Goal: Understand process/instructions: Learn how to perform a task or action

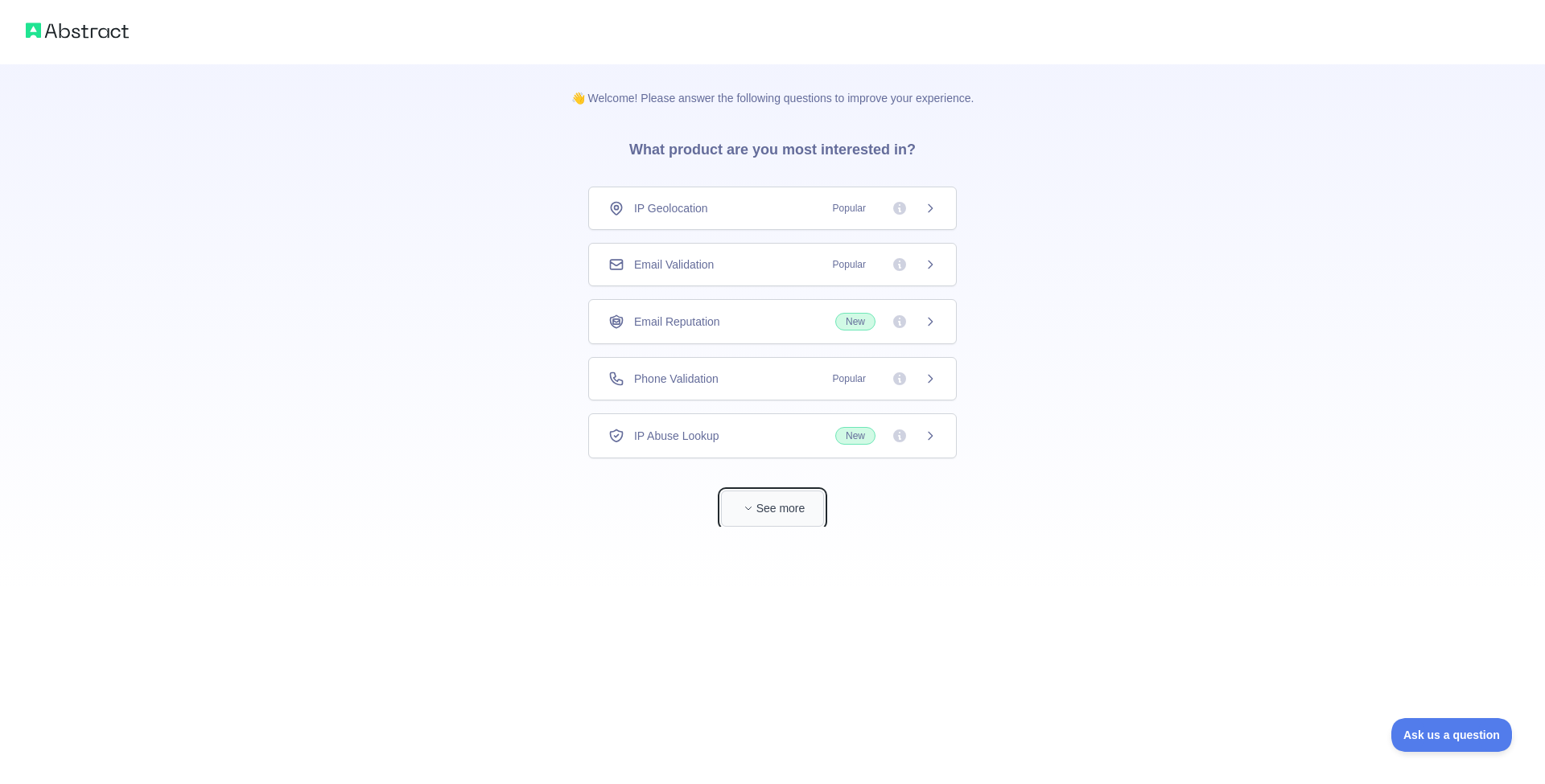
click at [749, 509] on icon "button" at bounding box center [748, 508] width 9 height 9
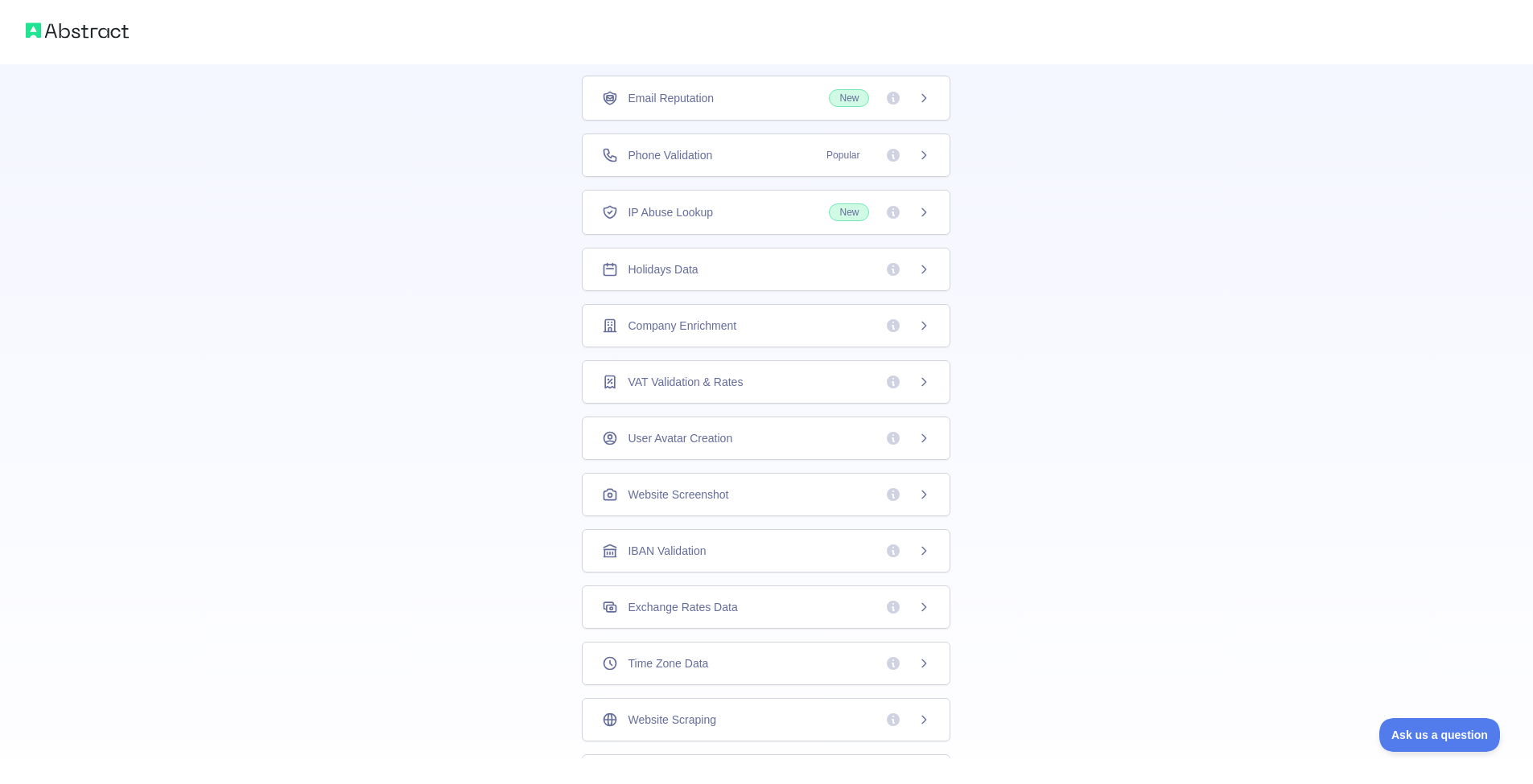
scroll to position [239, 0]
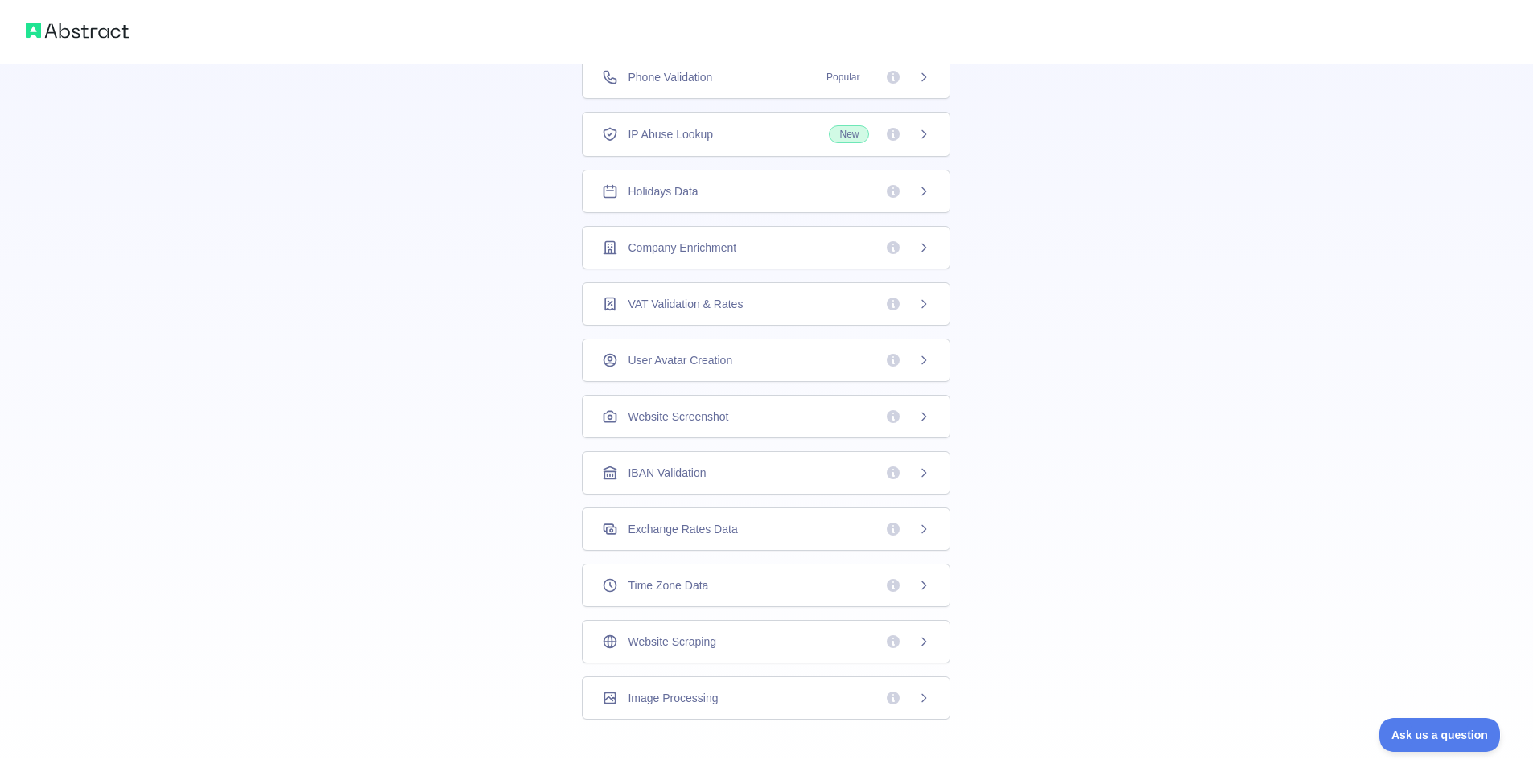
click at [701, 474] on span "IBAN Validation" at bounding box center [666, 473] width 78 height 16
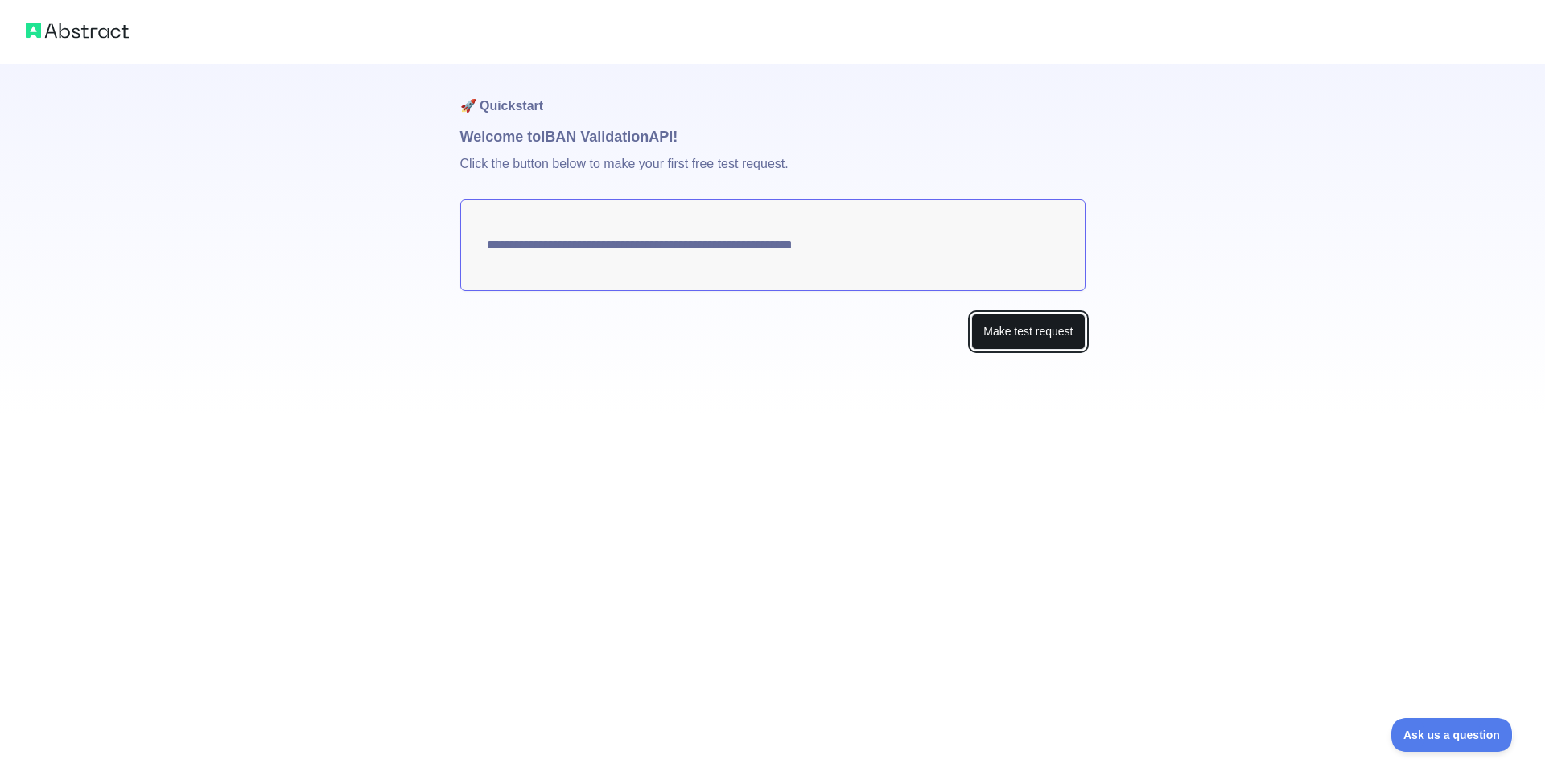
click at [1018, 334] on button "Make test request" at bounding box center [1027, 331] width 114 height 37
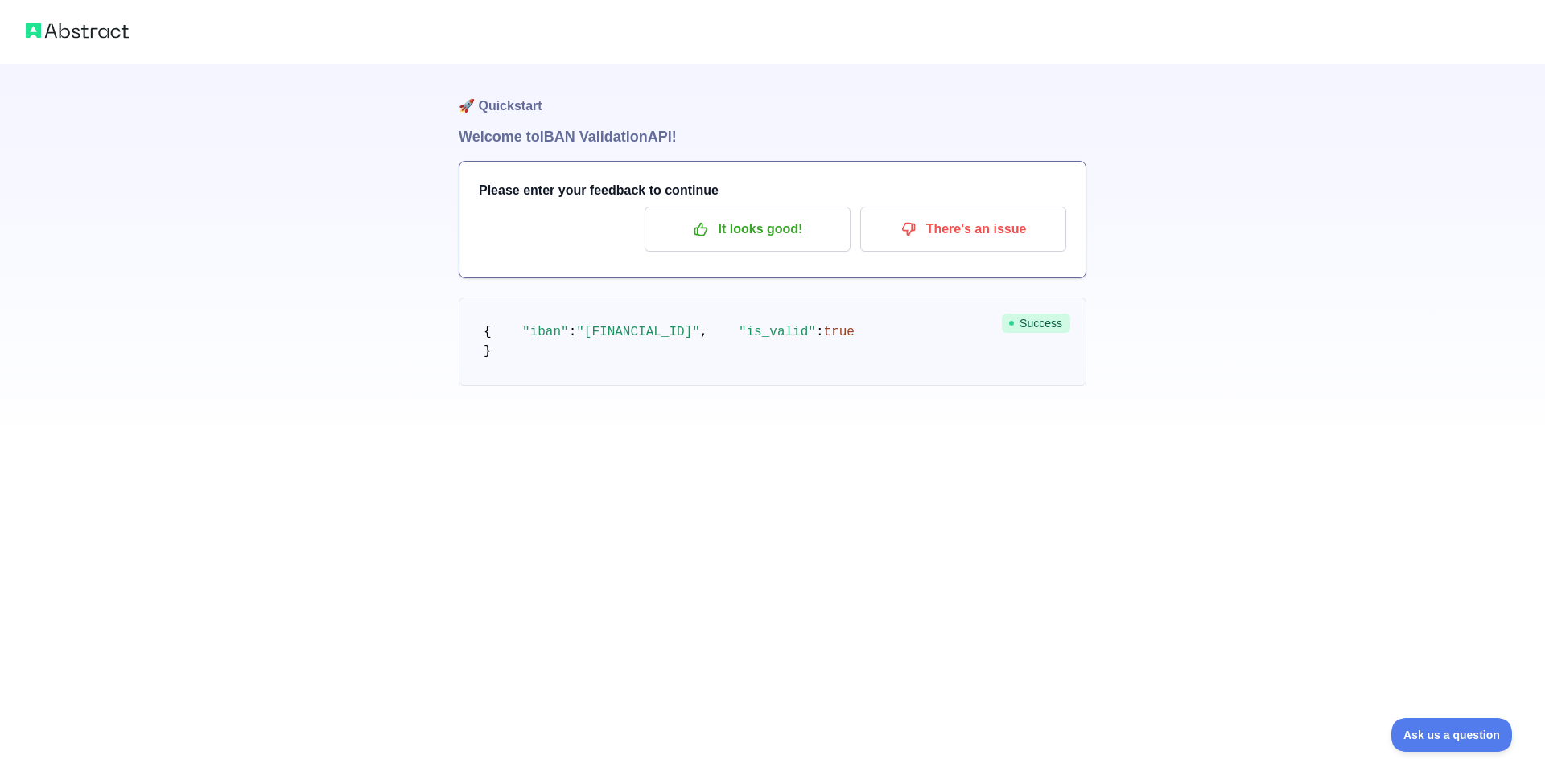
click at [719, 374] on pre "{ "iban" : "[FINANCIAL_ID]" , "is_valid" : true }" at bounding box center [772, 341] width 628 height 88
click at [712, 365] on pre "{ "iban" : "[FINANCIAL_ID]" , "is_valid" : true }" at bounding box center [772, 341] width 628 height 88
click at [826, 231] on p "It looks good!" at bounding box center [748, 229] width 182 height 27
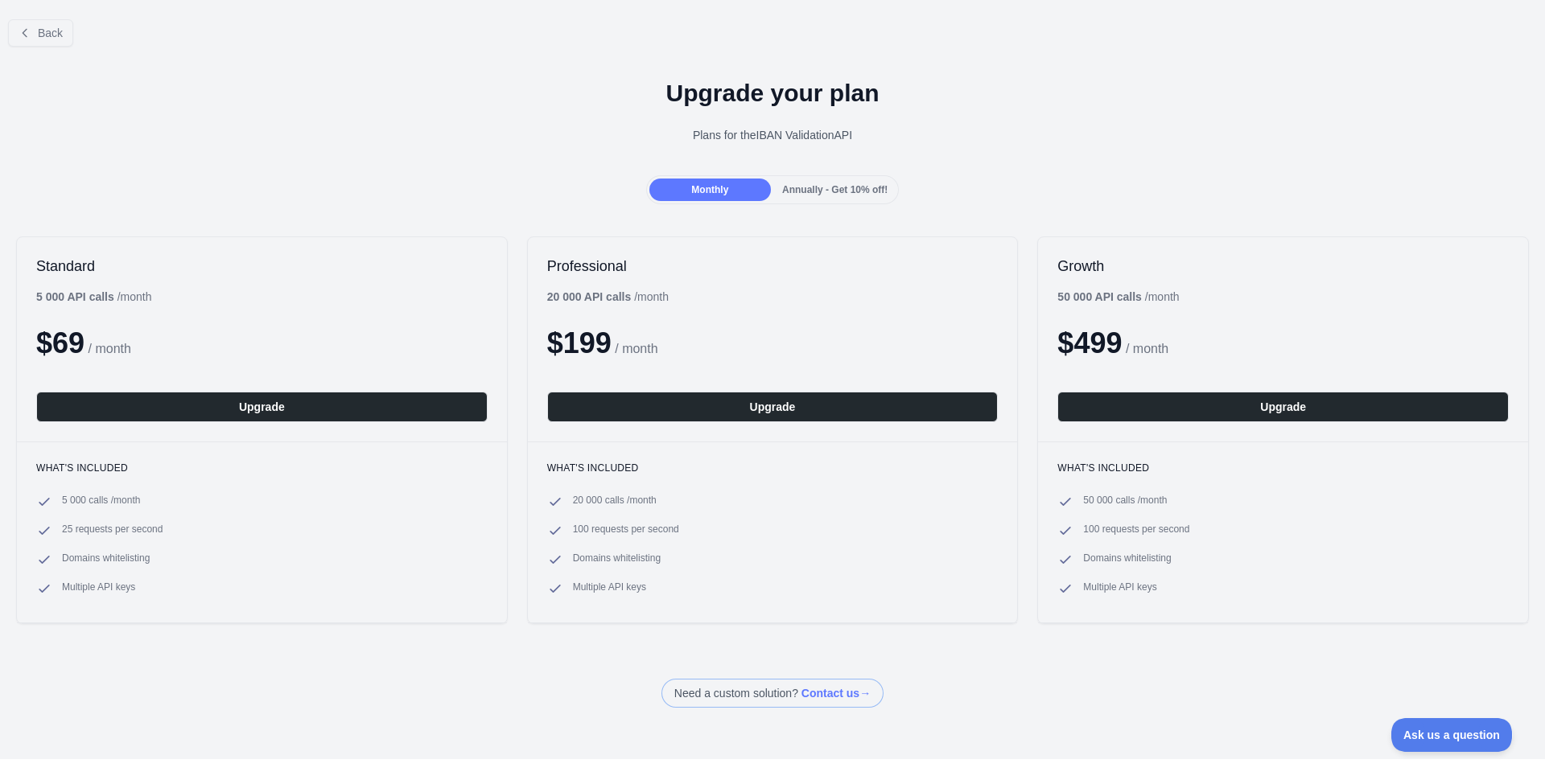
click at [707, 101] on h1 "Upgrade your plan" at bounding box center [772, 93] width 1519 height 29
click at [3, 19] on div "Back" at bounding box center [772, 33] width 1545 height 53
click at [24, 31] on icon at bounding box center [24, 33] width 4 height 8
